Goal: Communication & Community: Share content

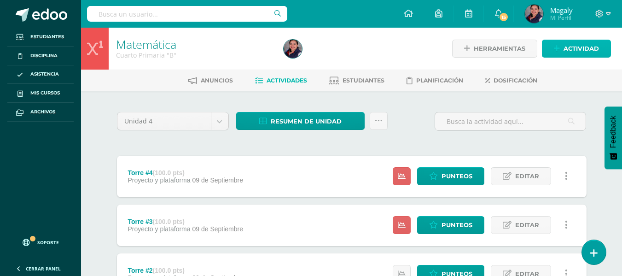
click at [570, 52] on span "Actividad" at bounding box center [580, 48] width 35 height 17
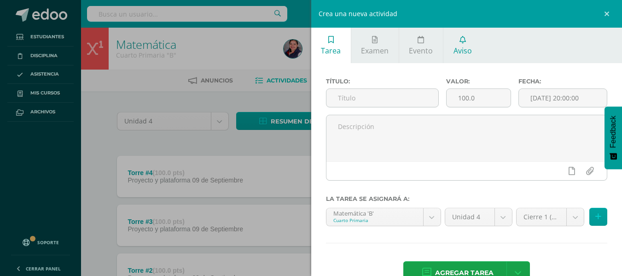
click at [465, 47] on span "Aviso" at bounding box center [462, 51] width 18 height 10
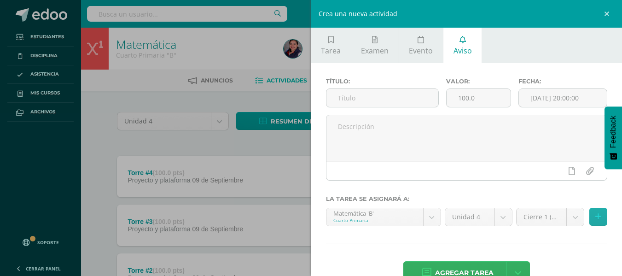
scroll to position [15, 0]
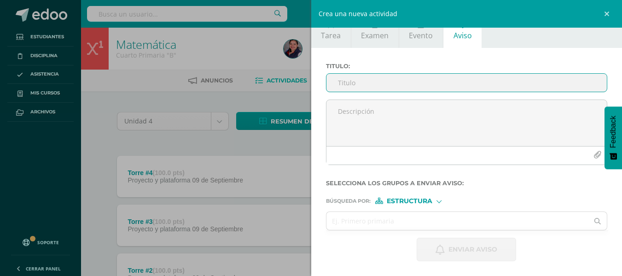
click at [372, 86] on input "Titulo :" at bounding box center [466, 83] width 281 height 18
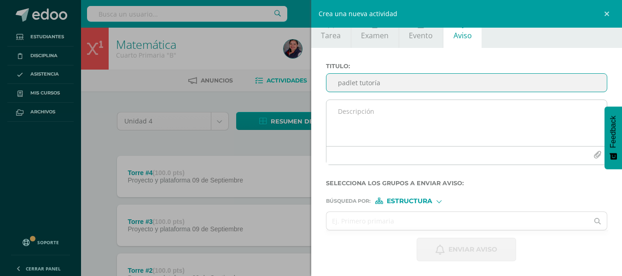
type input "padlet tutoría"
click at [354, 109] on textarea at bounding box center [466, 123] width 281 height 46
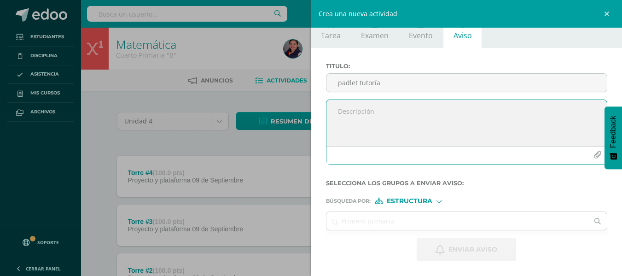
paste textarea "[URL][DOMAIN_NAME]"
type textarea "[URL][DOMAIN_NAME]"
click at [422, 202] on span "Estructura" at bounding box center [409, 200] width 46 height 5
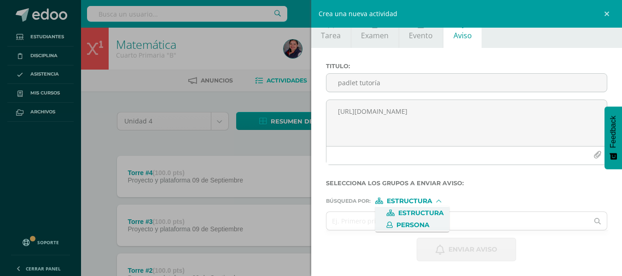
click at [414, 227] on span "Persona" at bounding box center [412, 224] width 33 height 5
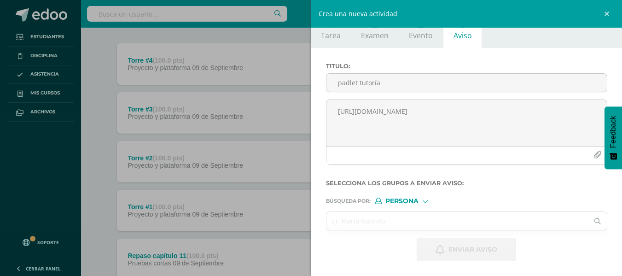
scroll to position [138, 0]
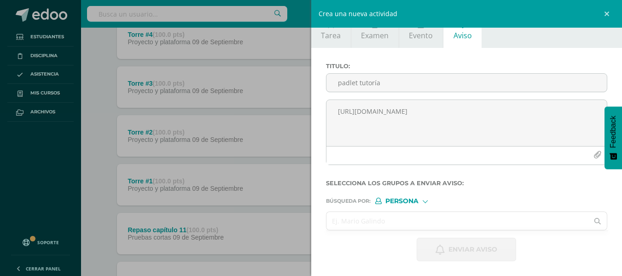
click at [364, 216] on input "text" at bounding box center [457, 221] width 262 height 18
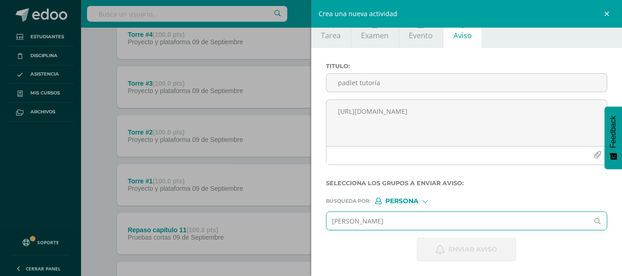
type input "[PERSON_NAME]"
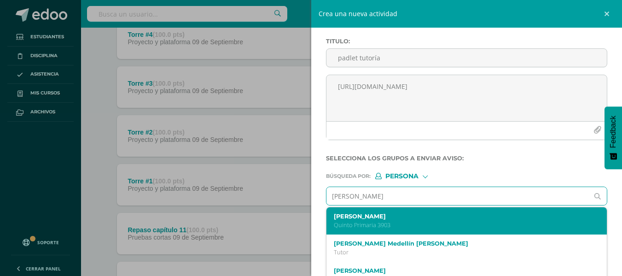
scroll to position [54, 0]
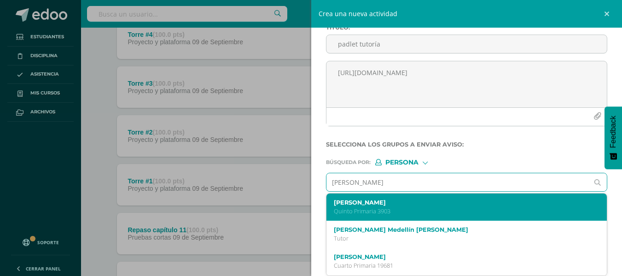
click at [365, 209] on p "Quinto Primaria 3903" at bounding box center [461, 211] width 254 height 8
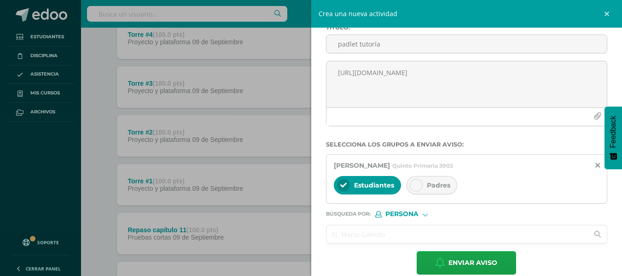
click at [348, 230] on input "text" at bounding box center [457, 234] width 262 height 18
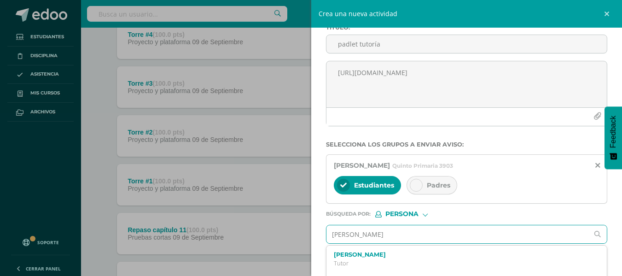
type input "[PERSON_NAME]"
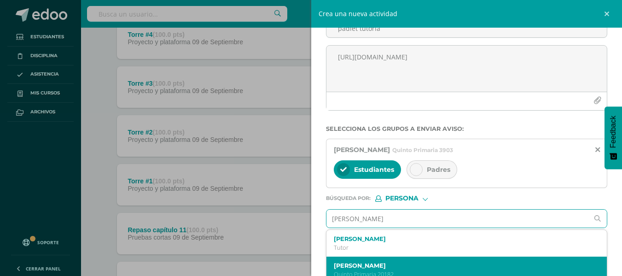
scroll to position [78, 0]
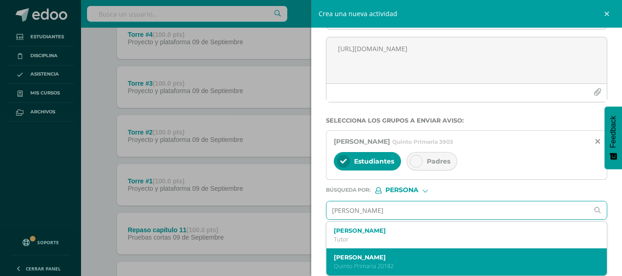
click at [362, 262] on p "Quinto Primaria 20182" at bounding box center [461, 266] width 254 height 8
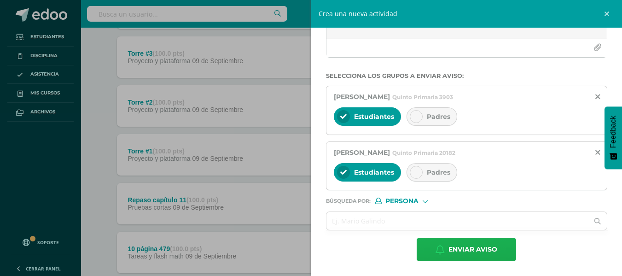
scroll to position [184, 0]
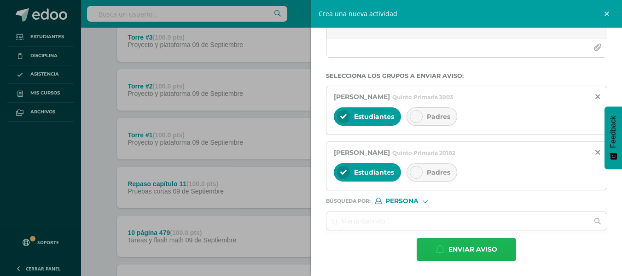
click at [449, 250] on span "Enviar aviso" at bounding box center [472, 249] width 49 height 23
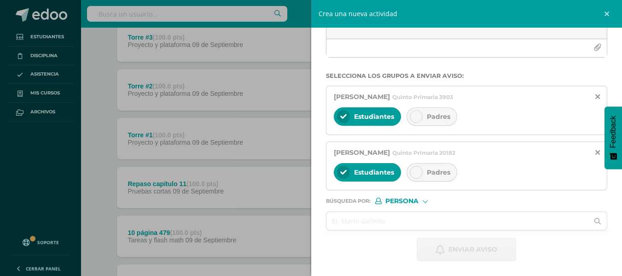
scroll to position [15, 0]
